Goal: Manage account settings

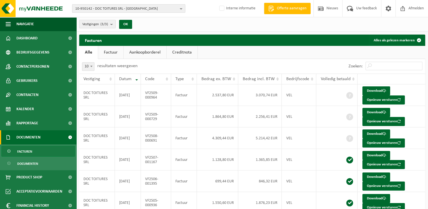
click at [161, 6] on span "10-950142 - DOC TOITURES SRL - WATERLOO" at bounding box center [126, 9] width 102 height 8
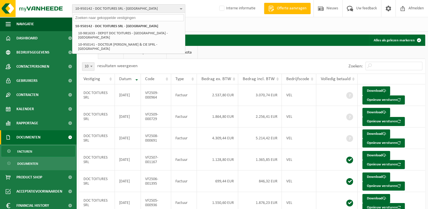
paste input "10-589432"
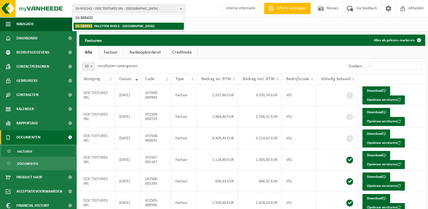
type input "10-589432"
click at [120, 27] on strong "10-589432 - PALETTEN ROELS - LOKEREN" at bounding box center [114, 26] width 79 height 4
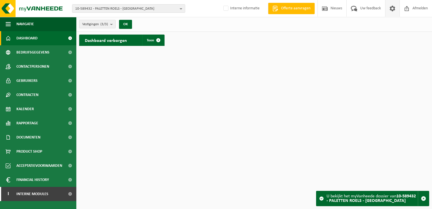
click at [388, 10] on span at bounding box center [392, 8] width 8 height 17
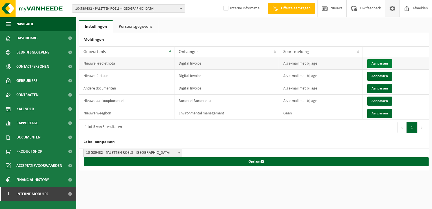
click at [374, 64] on button "Aanpassen" at bounding box center [379, 63] width 25 height 9
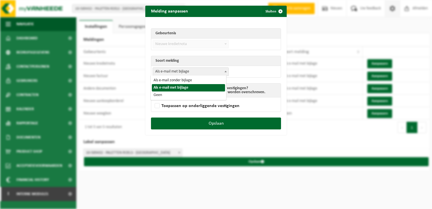
click at [190, 74] on span "Als e-mail met bijlage" at bounding box center [191, 72] width 76 height 8
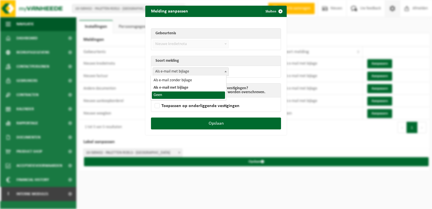
select select "1"
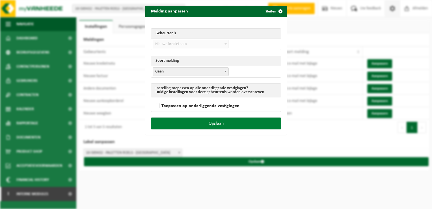
drag, startPoint x: 204, startPoint y: 123, endPoint x: 225, endPoint y: 118, distance: 21.4
click at [205, 123] on button "Opslaan" at bounding box center [216, 123] width 130 height 12
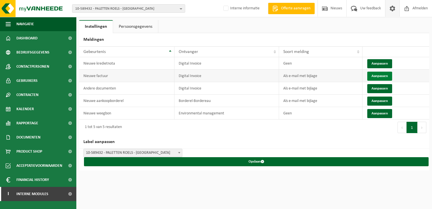
click at [374, 76] on button "Aanpassen" at bounding box center [379, 76] width 25 height 9
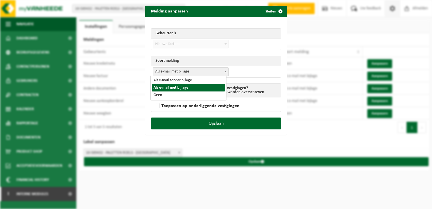
drag, startPoint x: 190, startPoint y: 71, endPoint x: 168, endPoint y: 92, distance: 30.6
click at [190, 72] on span "Als e-mail met bijlage" at bounding box center [191, 72] width 76 height 8
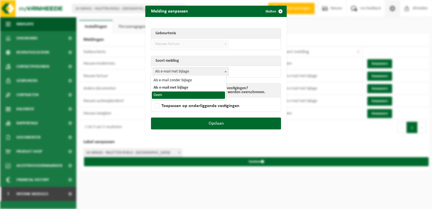
select select "1"
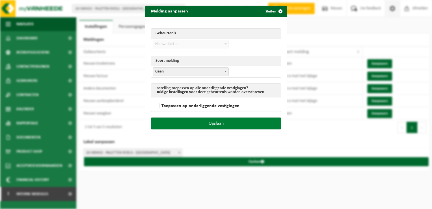
click at [217, 119] on button "Opslaan" at bounding box center [216, 123] width 130 height 12
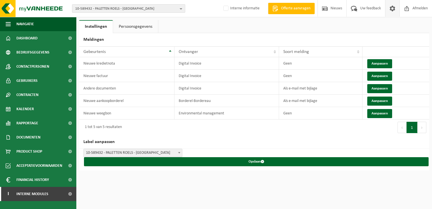
click at [133, 9] on span "10-589432 - PALETTEN ROELS - LOKEREN" at bounding box center [126, 9] width 102 height 8
paste input "01-101530"
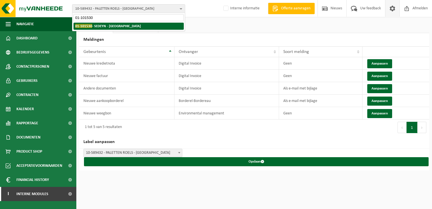
type input "01-101530"
click at [110, 27] on strong "01-101530 - SEDEYN - OOSTERZELE" at bounding box center [108, 26] width 66 height 4
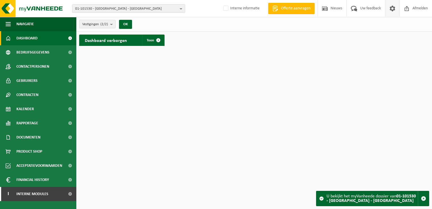
click at [389, 8] on span at bounding box center [392, 8] width 8 height 17
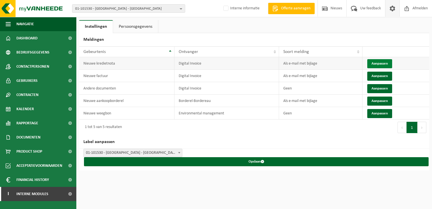
click at [371, 64] on button "Aanpassen" at bounding box center [379, 63] width 25 height 9
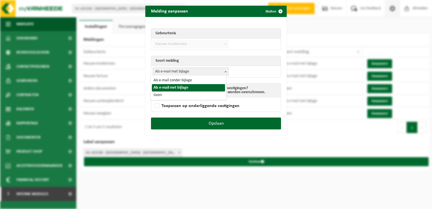
click at [185, 70] on span "Als e-mail met bijlage" at bounding box center [191, 72] width 76 height 8
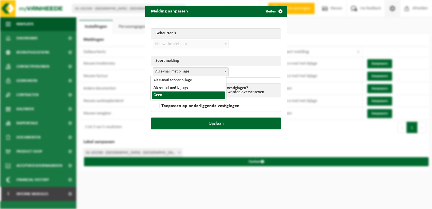
select select "1"
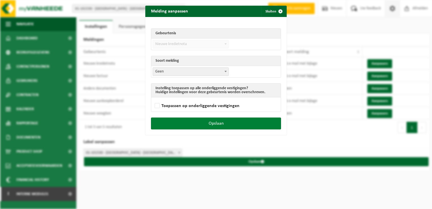
drag, startPoint x: 242, startPoint y: 133, endPoint x: 238, endPoint y: 124, distance: 10.0
click at [242, 130] on div "Opslaan" at bounding box center [215, 126] width 141 height 18
click at [237, 123] on button "Opslaan" at bounding box center [216, 123] width 130 height 12
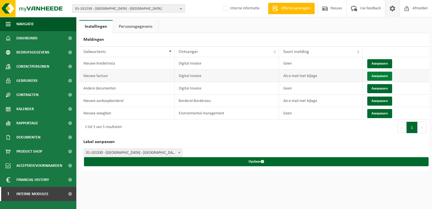
click at [378, 76] on button "Aanpassen" at bounding box center [379, 76] width 25 height 9
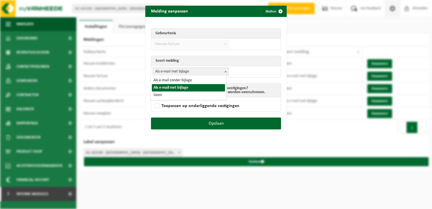
click at [195, 70] on span "Als e-mail met bijlage" at bounding box center [191, 72] width 76 height 8
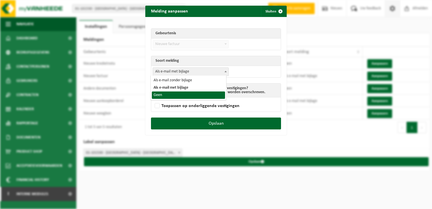
select select "1"
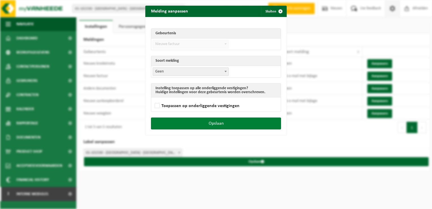
click at [244, 124] on button "Opslaan" at bounding box center [216, 123] width 130 height 12
